Goal: Task Accomplishment & Management: Use online tool/utility

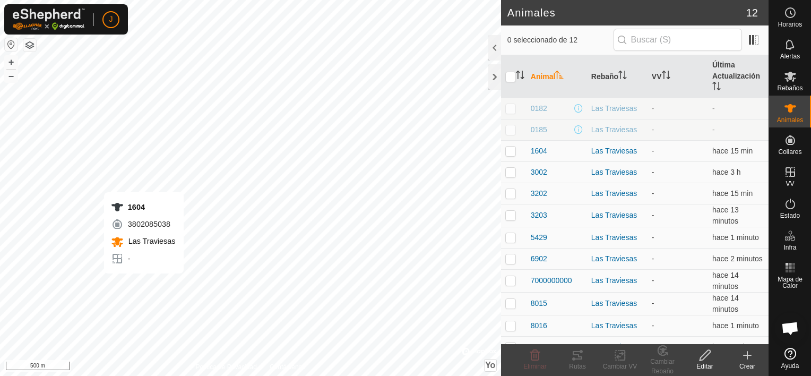
scroll to position [1524, 0]
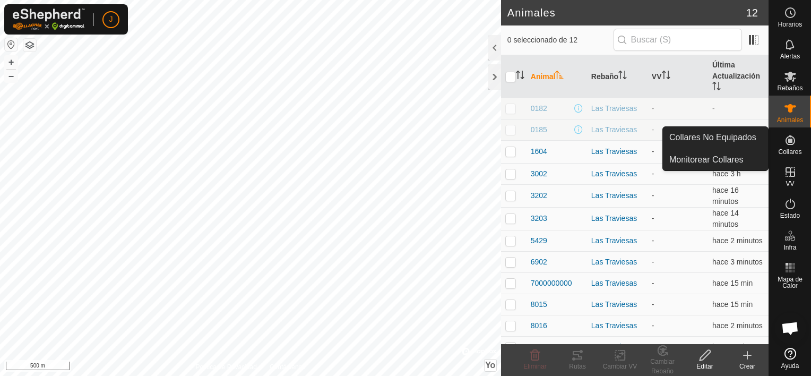
drag, startPoint x: 810, startPoint y: 153, endPoint x: 794, endPoint y: 145, distance: 18.0
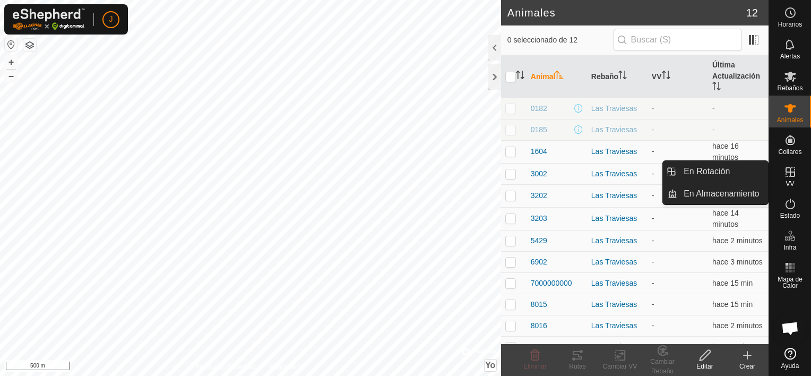
click at [789, 176] on icon at bounding box center [790, 172] width 13 height 13
click at [736, 166] on link "En Rotación" at bounding box center [722, 171] width 91 height 21
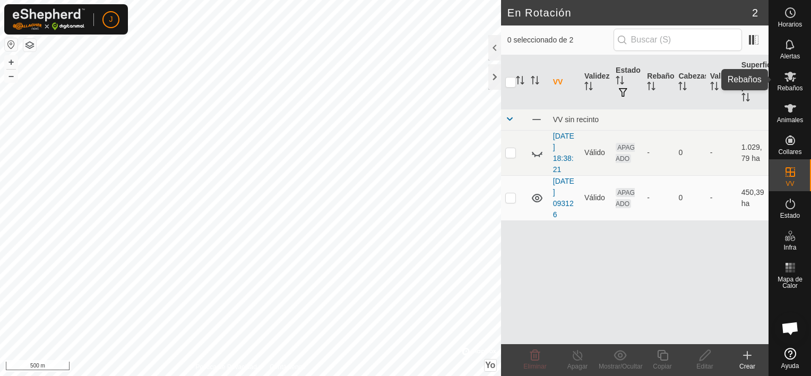
click at [791, 81] on icon at bounding box center [790, 77] width 12 height 10
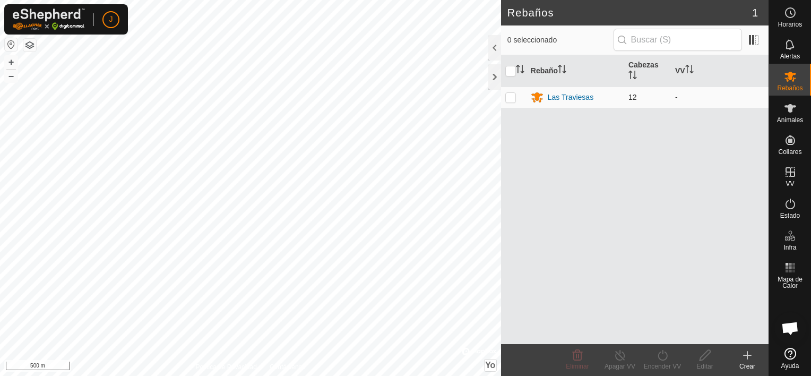
click at [509, 95] on p-checkbox at bounding box center [510, 97] width 11 height 8
checkbox input "true"
click at [747, 355] on icon at bounding box center [747, 354] width 0 height 7
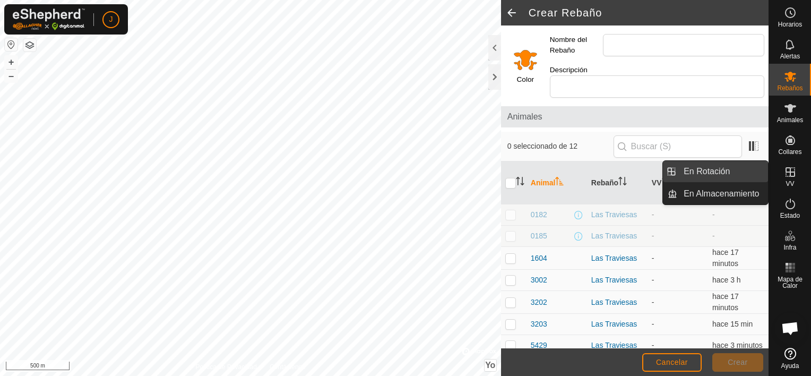
click at [752, 168] on link "En Rotación" at bounding box center [722, 171] width 91 height 21
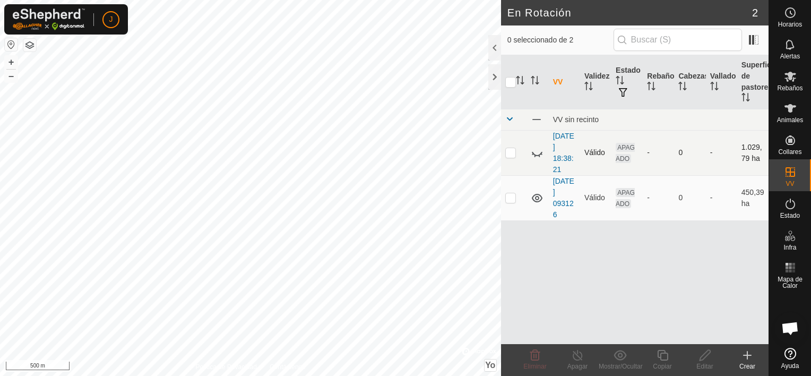
click at [510, 154] on p-checkbox at bounding box center [510, 152] width 11 height 8
click at [509, 154] on p-checkbox at bounding box center [510, 152] width 11 height 8
checkbox input "false"
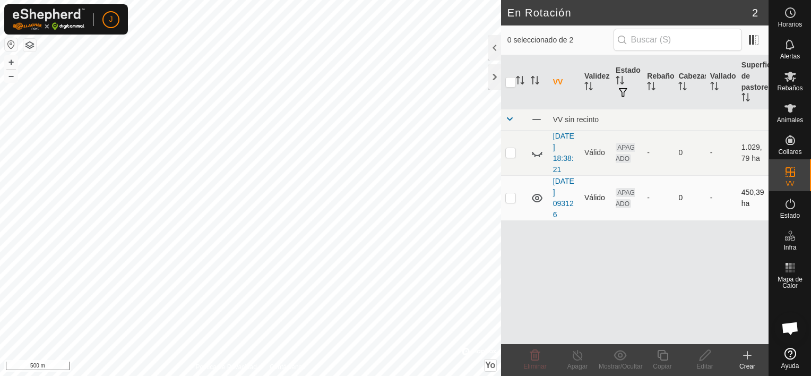
click at [509, 199] on p-checkbox at bounding box center [510, 197] width 11 height 8
checkbox input "false"
click at [751, 356] on icon at bounding box center [747, 355] width 13 height 13
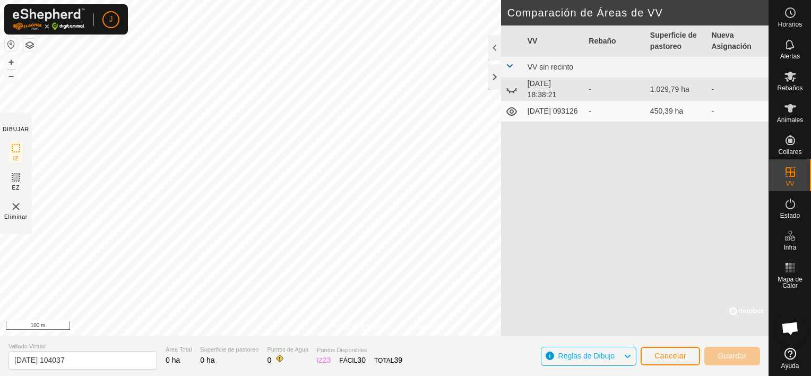
click at [301, 0] on html "J Horarios Alertas Rebaños Animales Collares VV Estado Infra Mapa de Calor Ayud…" at bounding box center [405, 188] width 811 height 376
click at [17, 210] on img at bounding box center [16, 206] width 13 height 13
click at [12, 204] on img at bounding box center [16, 206] width 13 height 13
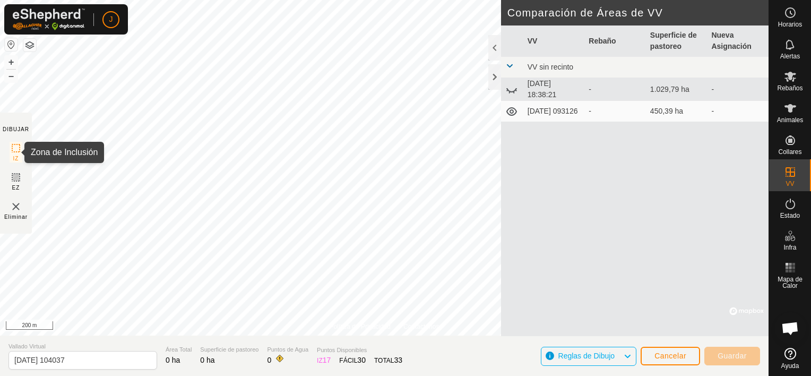
click at [19, 152] on rect at bounding box center [16, 148] width 8 height 8
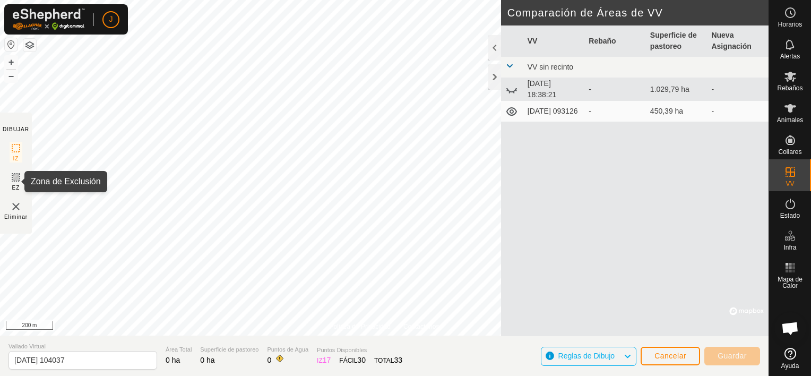
click at [17, 177] on icon at bounding box center [16, 177] width 6 height 6
click at [14, 206] on img at bounding box center [16, 206] width 13 height 13
click at [15, 206] on img at bounding box center [16, 206] width 13 height 13
click at [15, 209] on img at bounding box center [16, 206] width 13 height 13
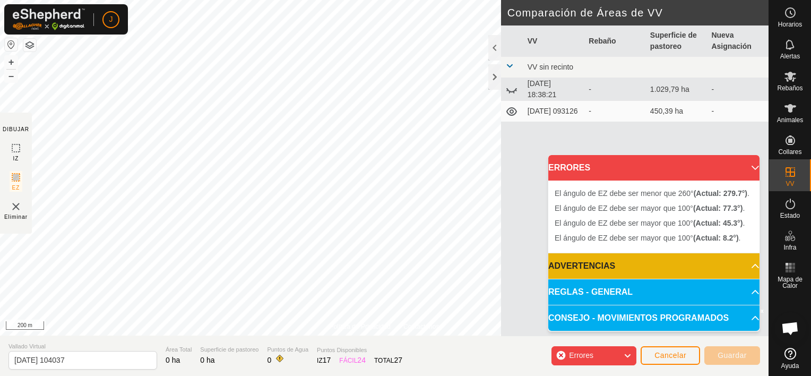
click at [560, 351] on div "Errores" at bounding box center [593, 355] width 85 height 19
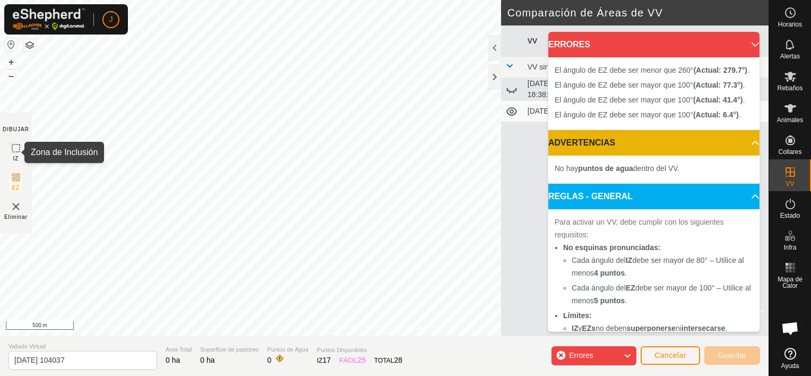
click at [17, 152] on icon at bounding box center [16, 148] width 13 height 13
click at [17, 210] on img at bounding box center [16, 206] width 13 height 13
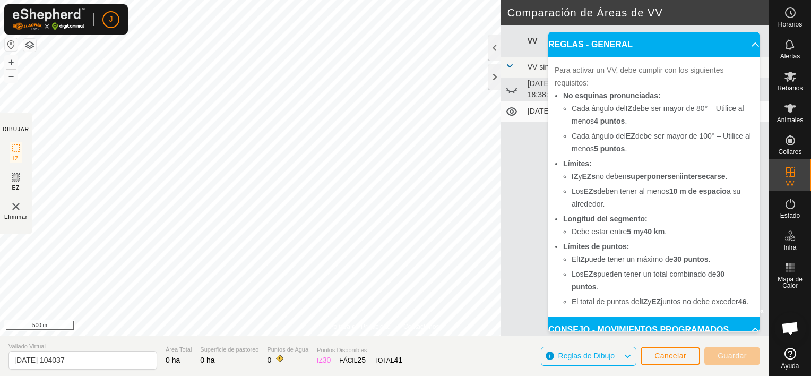
click at [22, 207] on img at bounding box center [16, 206] width 13 height 13
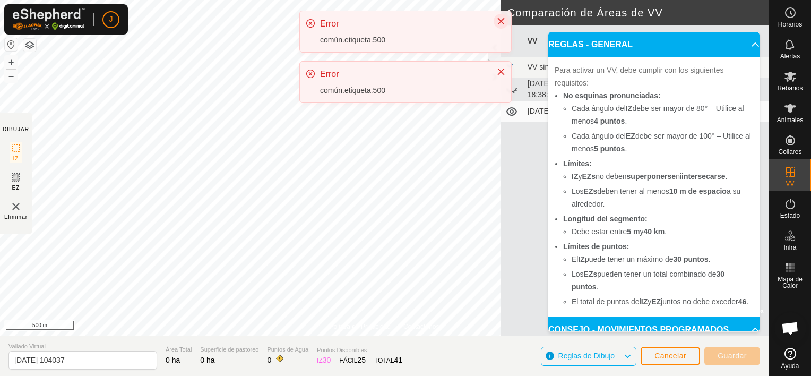
click at [497, 18] on icon "Cerrar" at bounding box center [501, 21] width 8 height 8
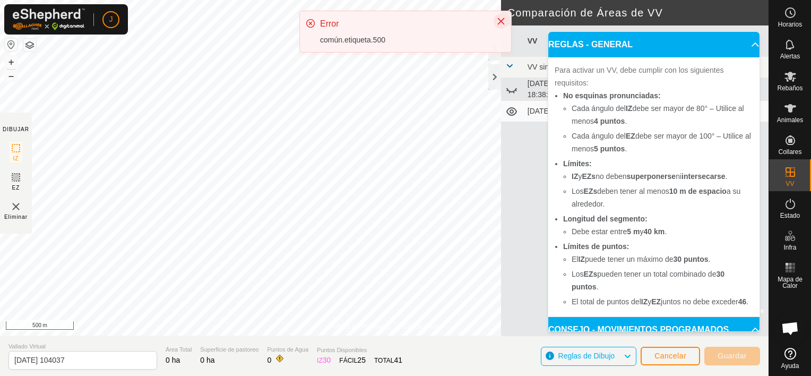
click at [497, 19] on icon "Cerrar" at bounding box center [501, 21] width 8 height 8
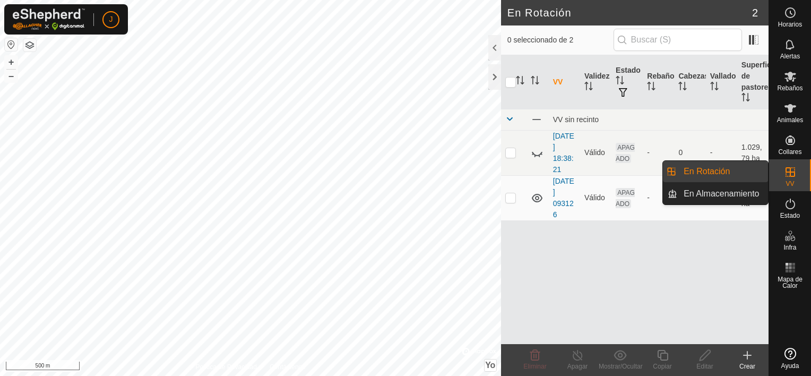
click at [747, 173] on link "En Rotación" at bounding box center [722, 171] width 91 height 21
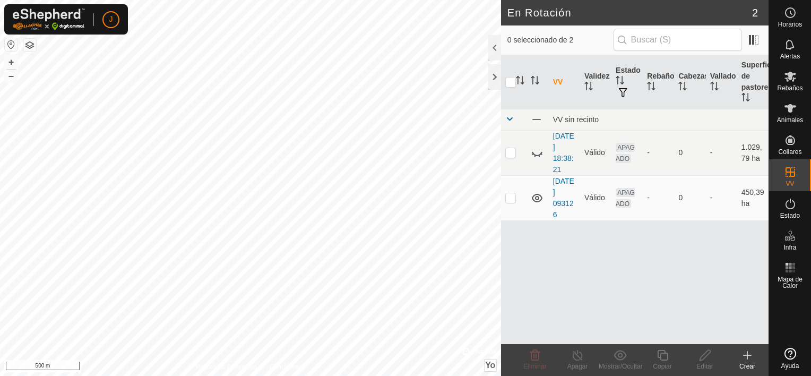
click at [746, 354] on icon at bounding box center [747, 355] width 13 height 13
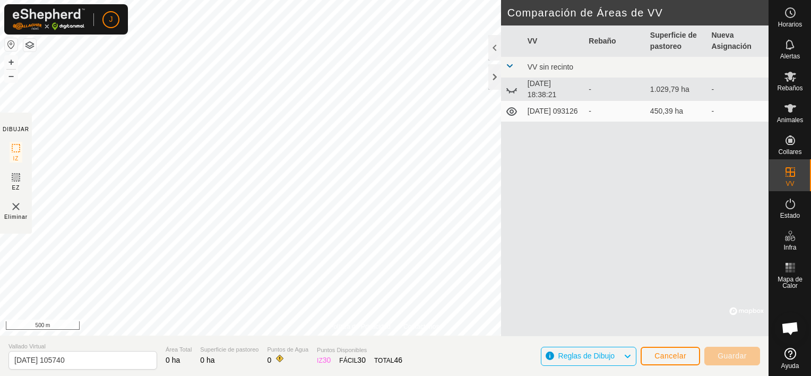
scroll to position [1524, 0]
click at [491, 76] on div at bounding box center [494, 76] width 13 height 25
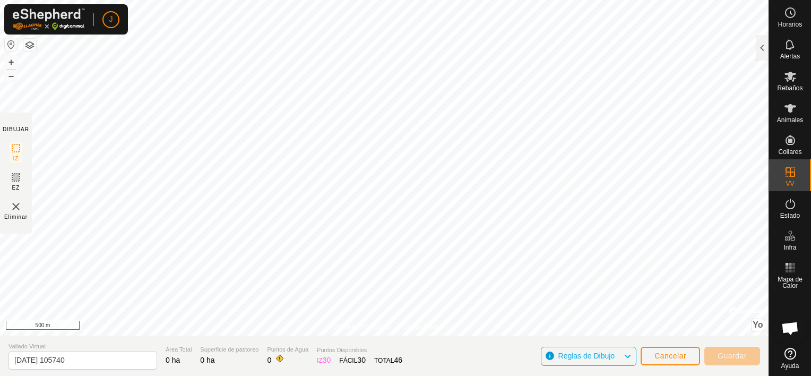
scroll to position [1579, 0]
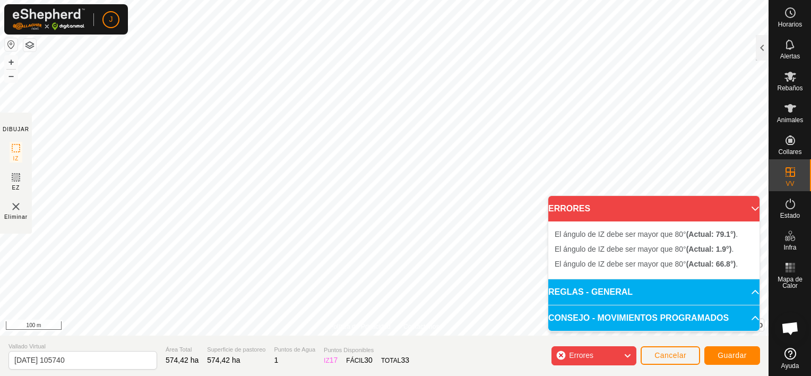
click at [288, 375] on html "J Horarios Alertas Rebaños Animales Collares VV Estado Infra Mapa de Calor Ayud…" at bounding box center [405, 188] width 811 height 376
click at [461, 0] on html "J Horarios Alertas Rebaños Animales Collares VV Estado Infra Mapa de Calor Ayud…" at bounding box center [405, 188] width 811 height 376
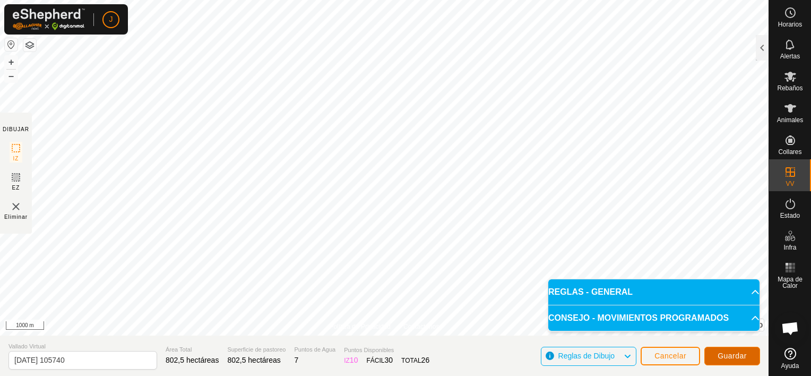
click at [737, 354] on span "Guardar" at bounding box center [731, 355] width 29 height 8
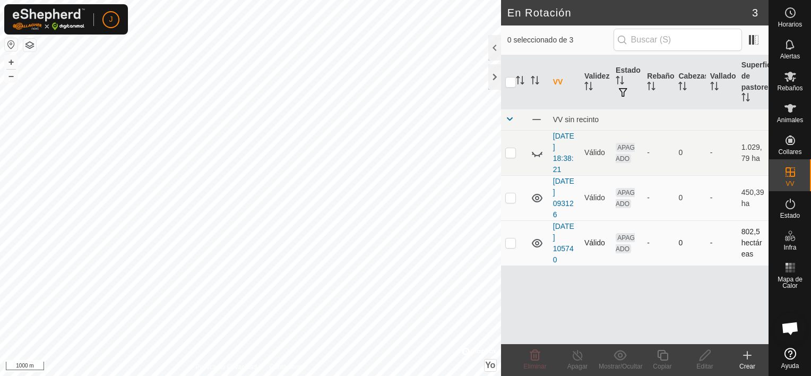
click at [507, 238] on p-checkbox at bounding box center [510, 242] width 11 height 8
checkbox input "true"
click at [797, 79] on es-mob-svg-icon at bounding box center [789, 76] width 19 height 17
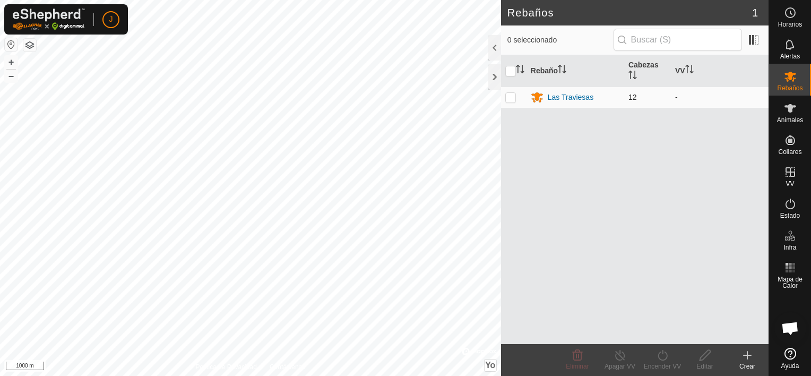
click at [509, 93] on p-checkbox at bounding box center [510, 97] width 11 height 8
checkbox input "true"
click at [664, 351] on icon at bounding box center [662, 355] width 13 height 13
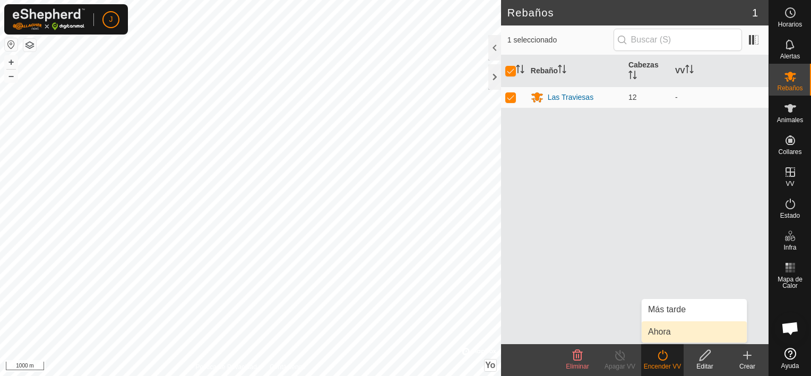
click at [667, 327] on link "Ahora" at bounding box center [693, 331] width 105 height 21
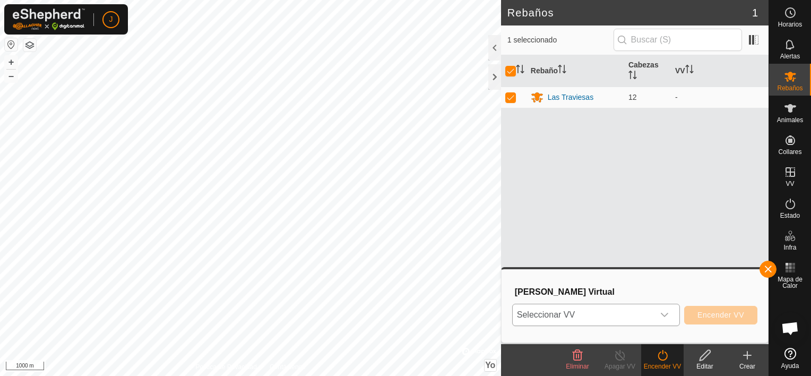
click at [673, 316] on div "Disparador desplegable" at bounding box center [664, 314] width 21 height 21
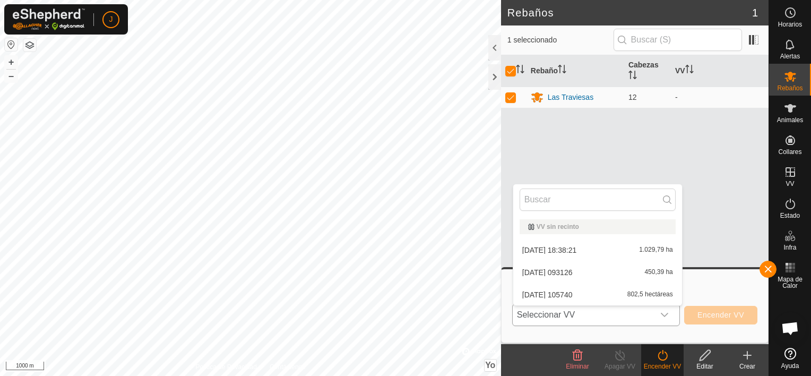
click at [629, 297] on li "2025-10-04 105740 802,5 hectáreas" at bounding box center [597, 294] width 169 height 21
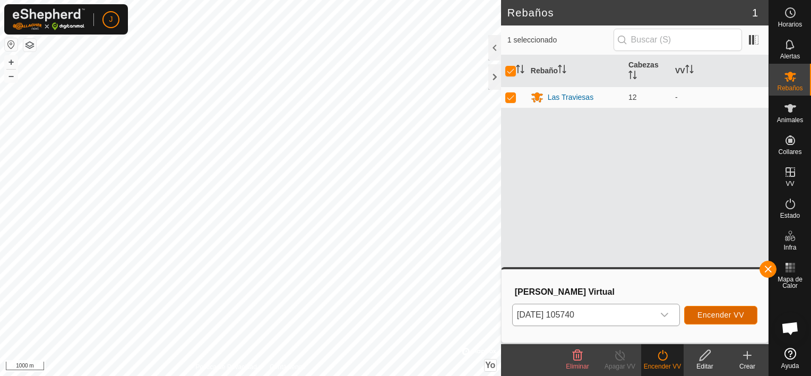
click at [728, 318] on span "Encender VV" at bounding box center [720, 314] width 47 height 8
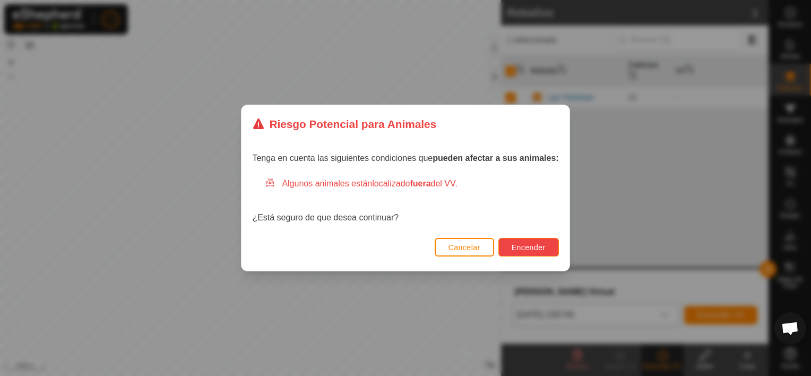
click at [526, 246] on span "Encender" at bounding box center [528, 247] width 34 height 8
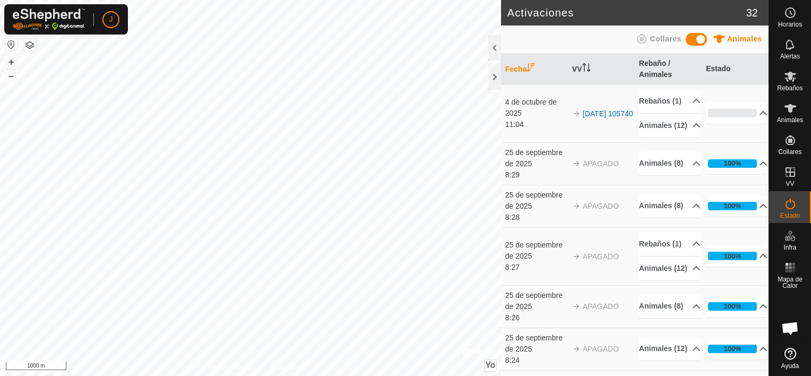
click at [789, 327] on span "Chat abierto" at bounding box center [790, 328] width 18 height 15
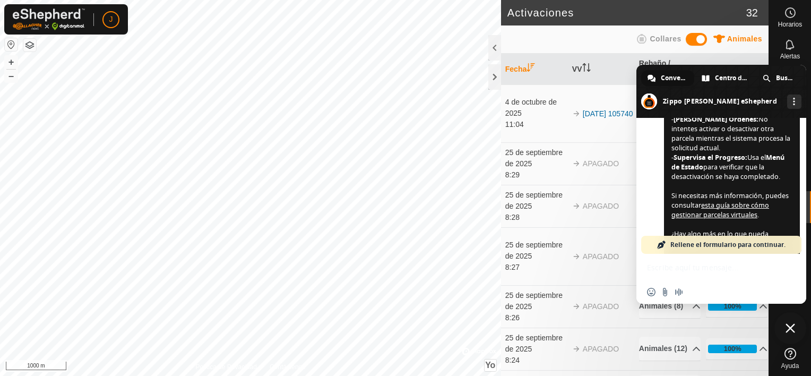
scroll to position [1805, 0]
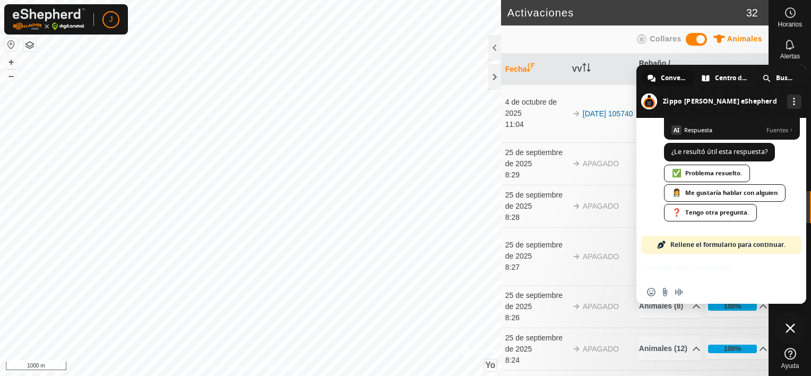
click at [722, 281] on div "Insertar un emoji Enviar un archivo Grabar mensaje de audio" at bounding box center [721, 291] width 170 height 23
click at [718, 295] on div "Insertar un emoji Enviar un archivo Grabar mensaje de audio" at bounding box center [721, 291] width 170 height 23
click at [711, 273] on div "Insertar un emoji Enviar un archivo Grabar mensaje de audio" at bounding box center [721, 279] width 170 height 50
click at [719, 212] on div "❓ Tengo otra pregunta." at bounding box center [710, 213] width 93 height 18
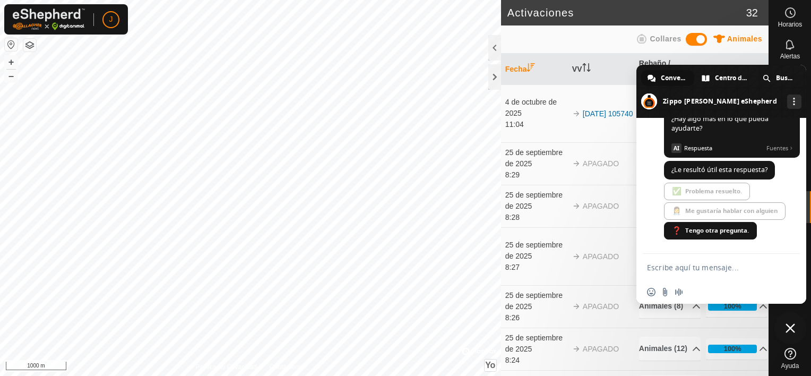
scroll to position [1787, 0]
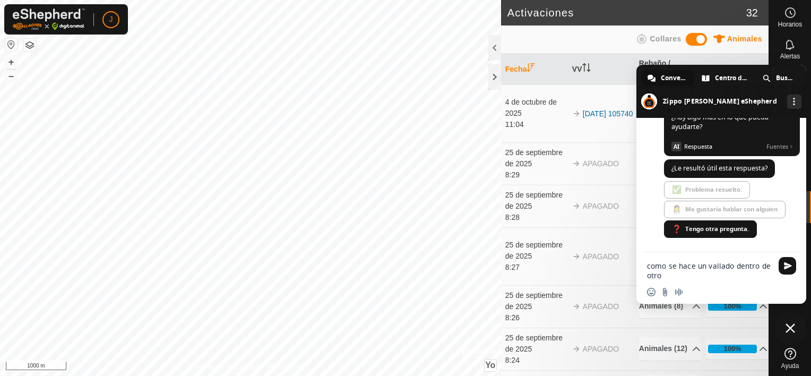
type textarea "como se hace un vallado dentro de otro"
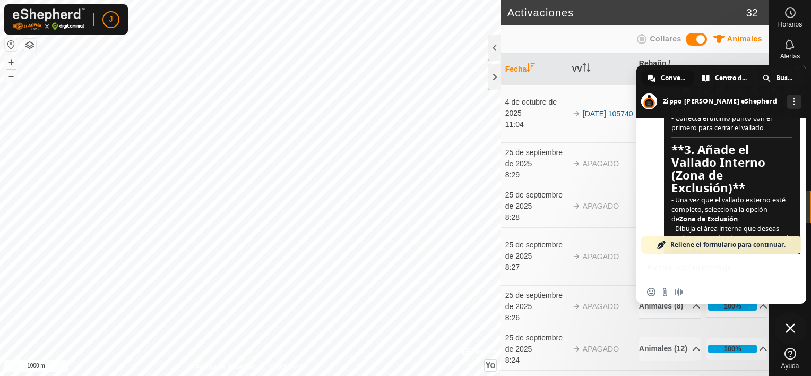
scroll to position [2246, 0]
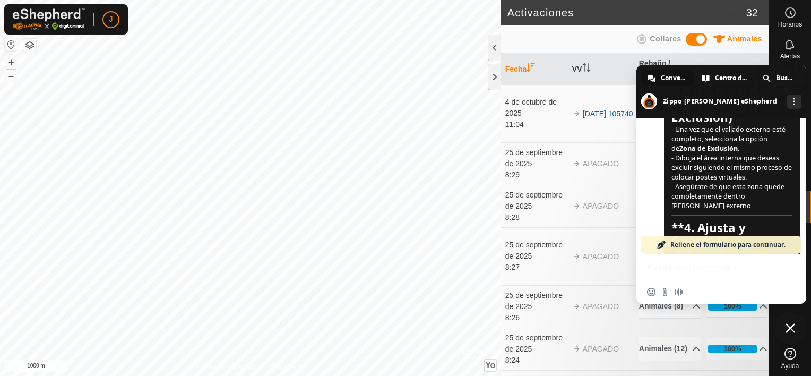
click at [797, 214] on div "Gallagher eShepherd ¡Hola! ¿En qué te puedo ayudar? Lunes, 8 Septiembre como cr…" at bounding box center [721, 186] width 170 height 136
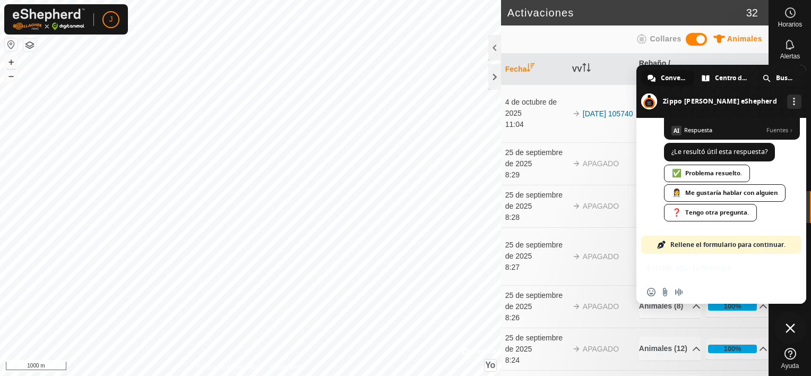
scroll to position [2830, 0]
click at [488, 80] on div at bounding box center [494, 76] width 13 height 25
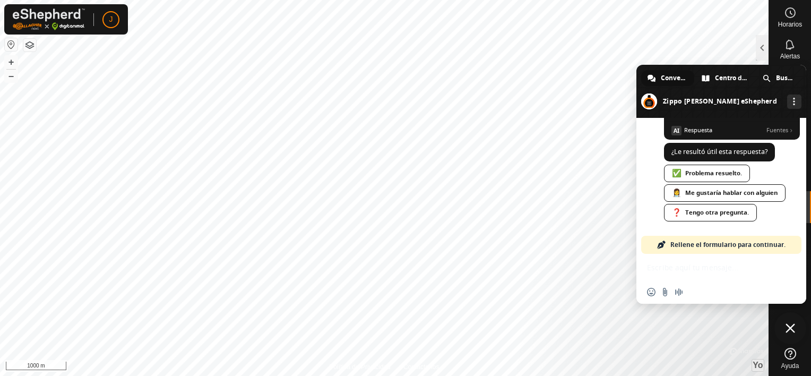
click at [787, 331] on span "Cerrar el chat" at bounding box center [790, 328] width 10 height 10
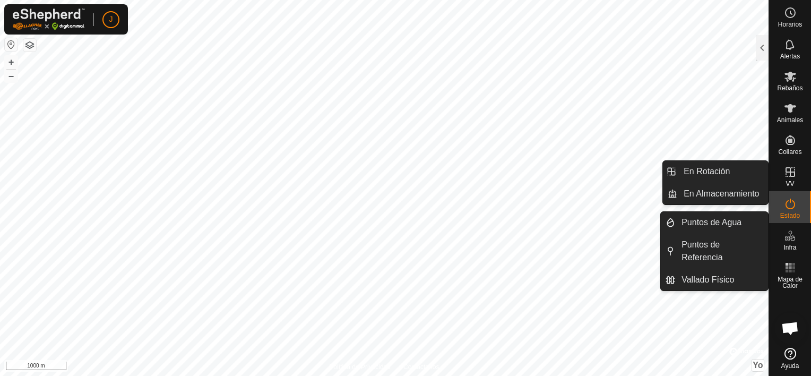
click at [792, 180] on span "VV" at bounding box center [789, 183] width 8 height 6
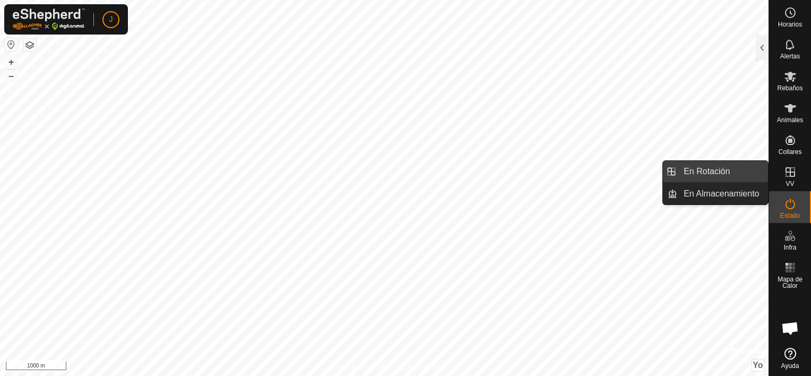
click at [736, 178] on link "En Rotación" at bounding box center [722, 171] width 91 height 21
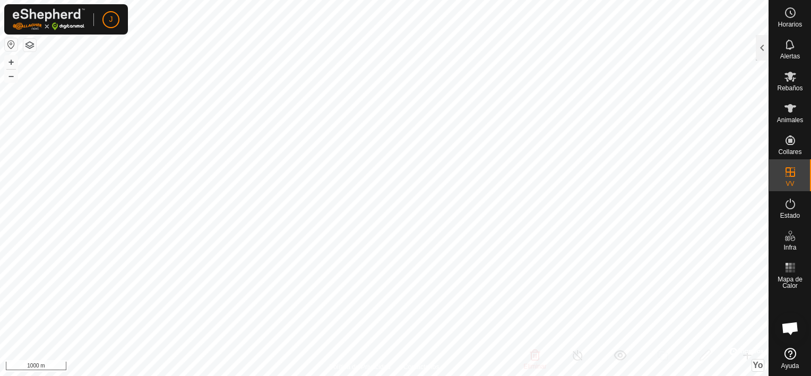
checkbox input "false"
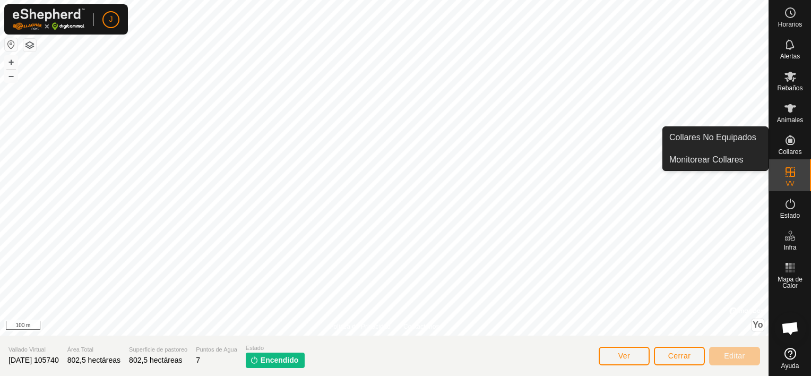
click at [786, 142] on icon at bounding box center [790, 140] width 13 height 13
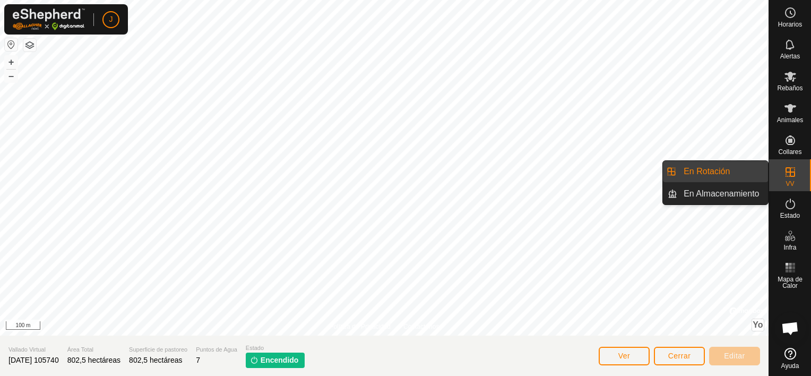
click at [787, 170] on icon at bounding box center [790, 172] width 13 height 13
click at [701, 193] on link "En Almacenamiento" at bounding box center [722, 193] width 91 height 21
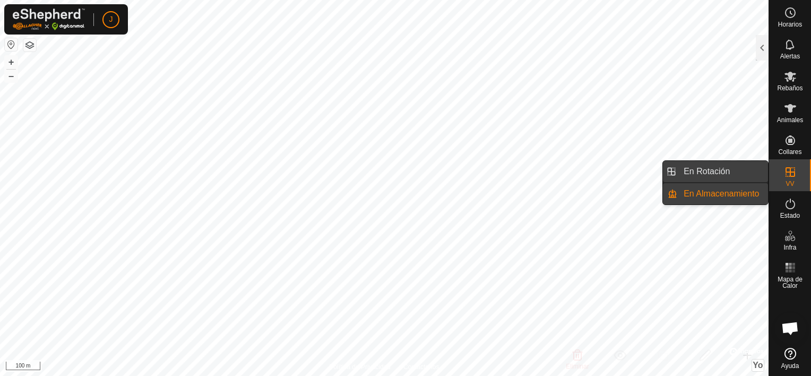
click at [724, 173] on link "En Rotación" at bounding box center [722, 171] width 91 height 21
click at [723, 170] on link "En Rotación" at bounding box center [722, 171] width 91 height 21
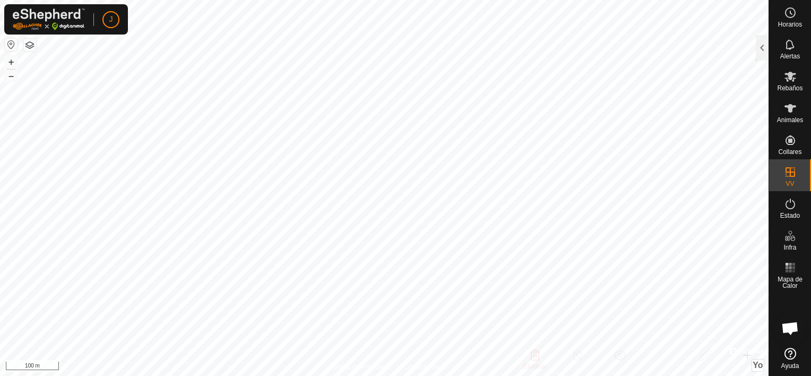
checkbox input "true"
checkbox input "false"
checkbox input "true"
